Goal: Navigation & Orientation: Find specific page/section

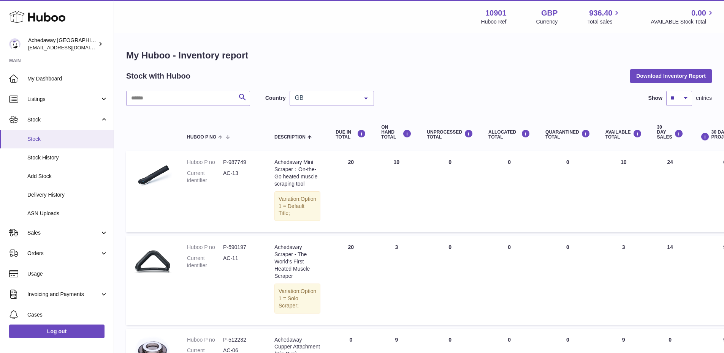
click at [57, 141] on span "Stock" at bounding box center [67, 139] width 81 height 7
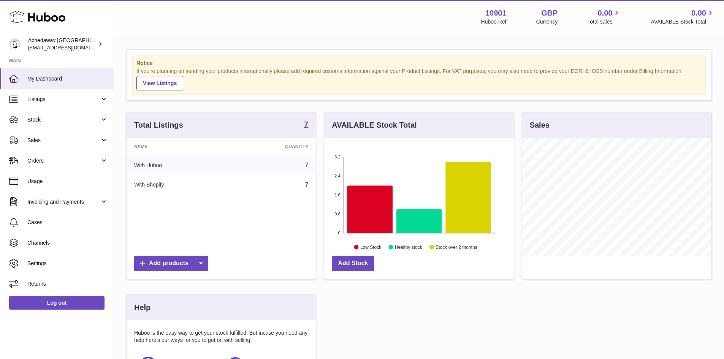
scroll to position [119, 190]
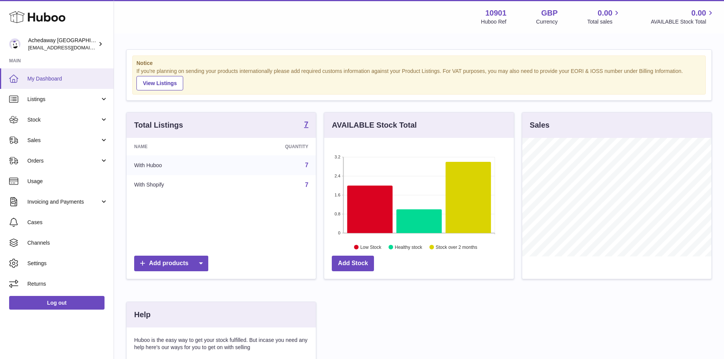
click at [41, 87] on link "My Dashboard" at bounding box center [57, 78] width 114 height 21
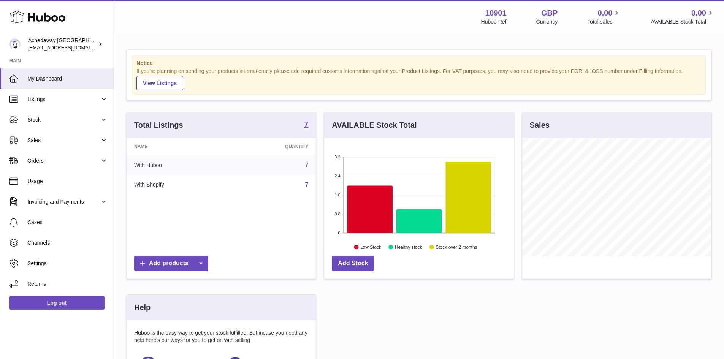
scroll to position [119, 190]
